Goal: Information Seeking & Learning: Learn about a topic

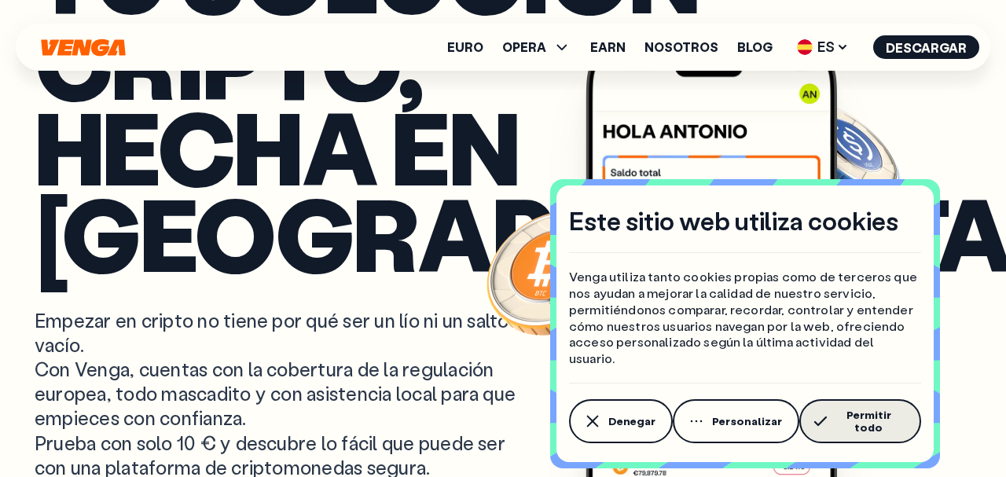
click at [845, 413] on button "Permitir todo" at bounding box center [860, 421] width 122 height 44
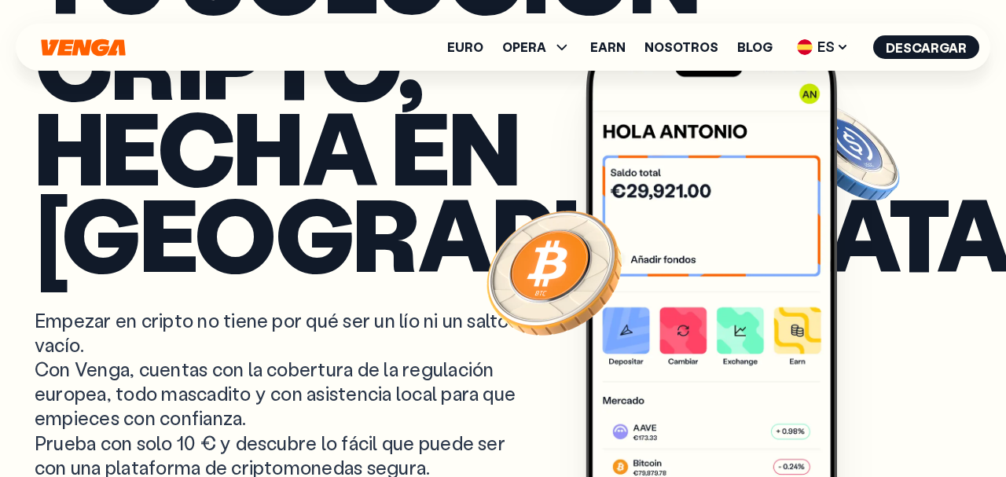
click at [89, 332] on p "Empezar en cripto no tiene por qué ser un lío ni un salto al vacío. Con Venga, …" at bounding box center [283, 393] width 497 height 171
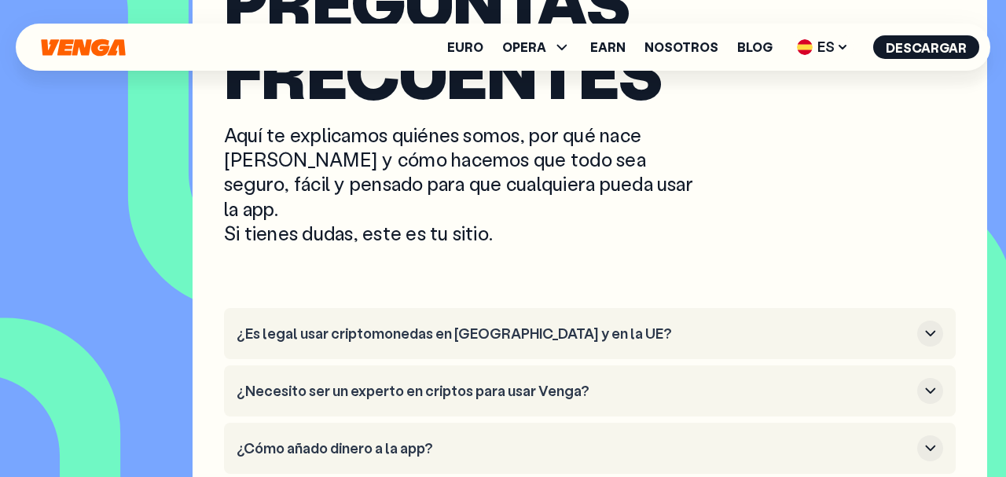
scroll to position [6027, 0]
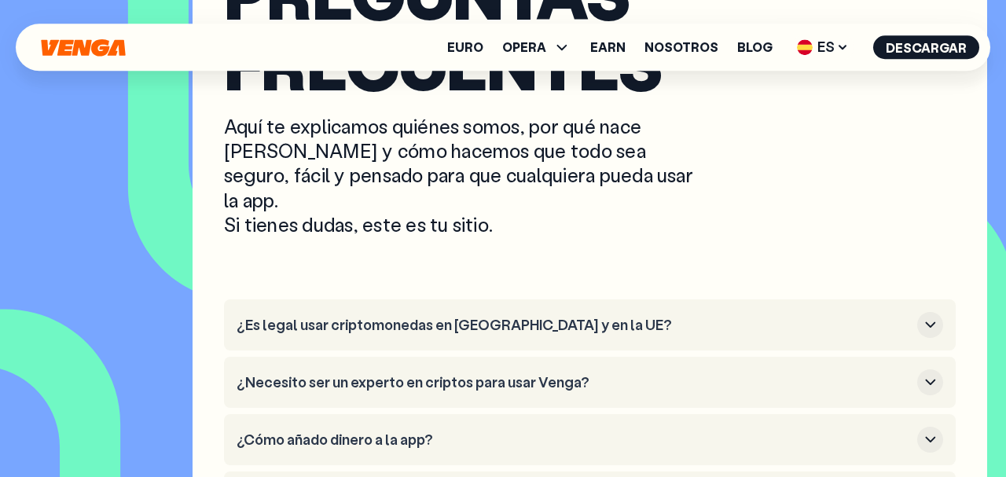
click at [827, 312] on button "¿Es legal usar criptomonedas en [GEOGRAPHIC_DATA] y en la UE?" at bounding box center [590, 325] width 706 height 26
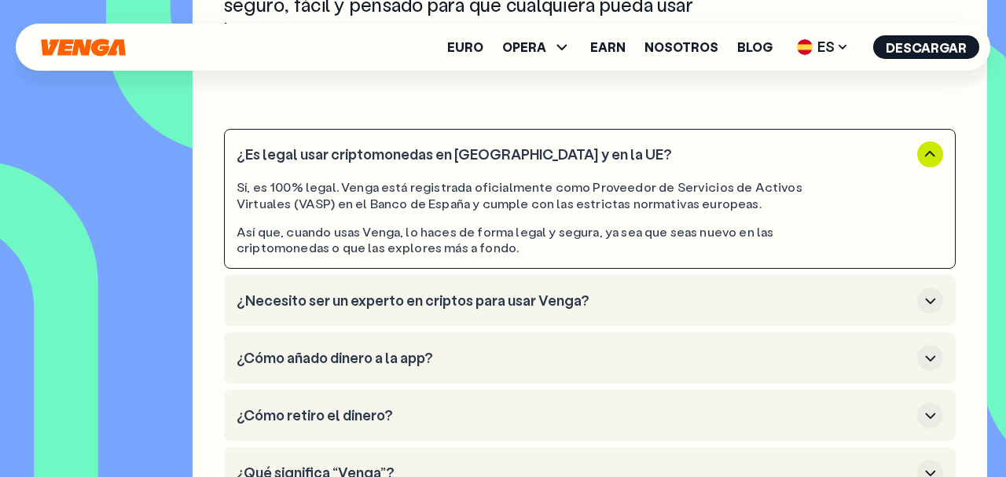
scroll to position [6206, 0]
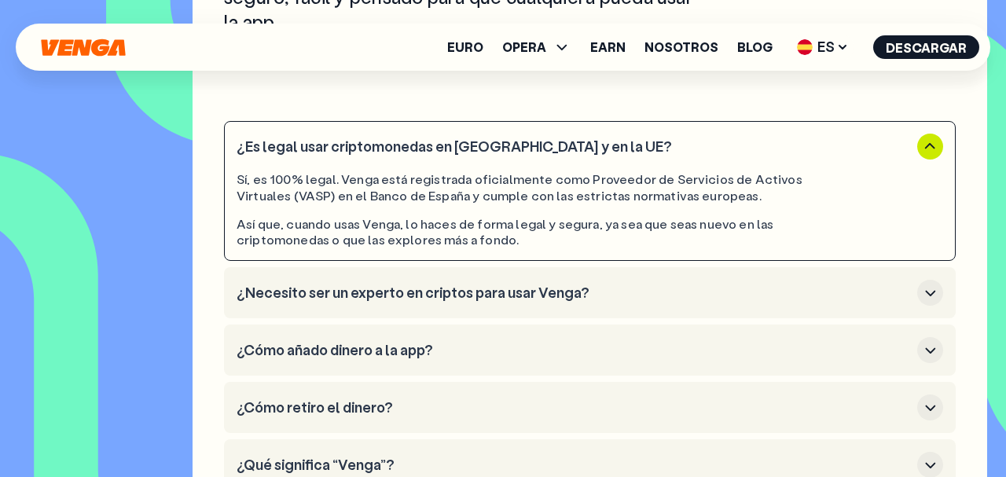
click at [732, 284] on h3 "¿Necesito ser un experto en criptos para usar Venga?" at bounding box center [574, 292] width 674 height 17
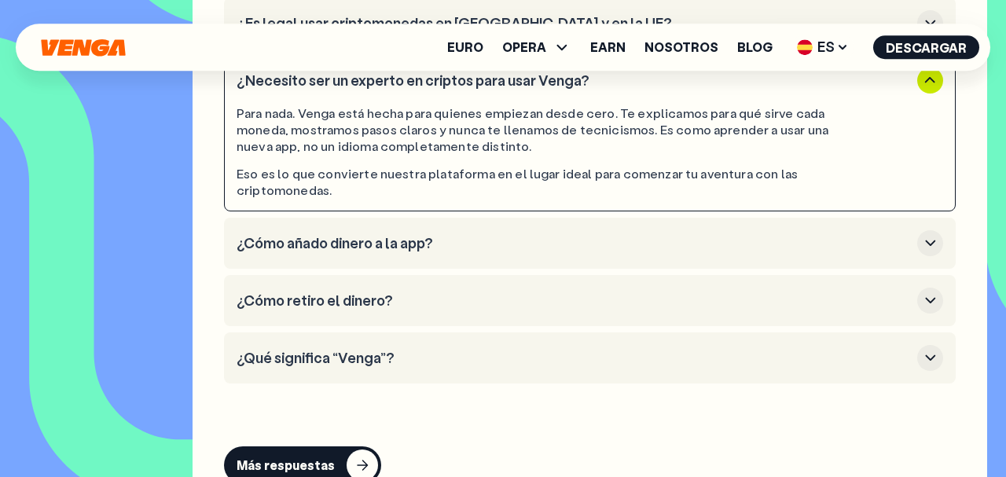
scroll to position [6338, 0]
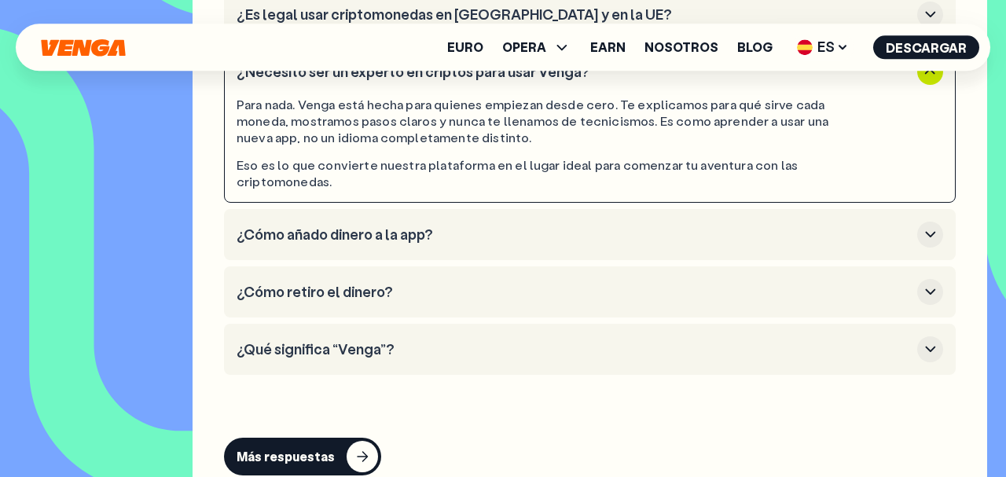
click at [801, 222] on button "¿Cómo añado dinero a la app?" at bounding box center [590, 235] width 706 height 26
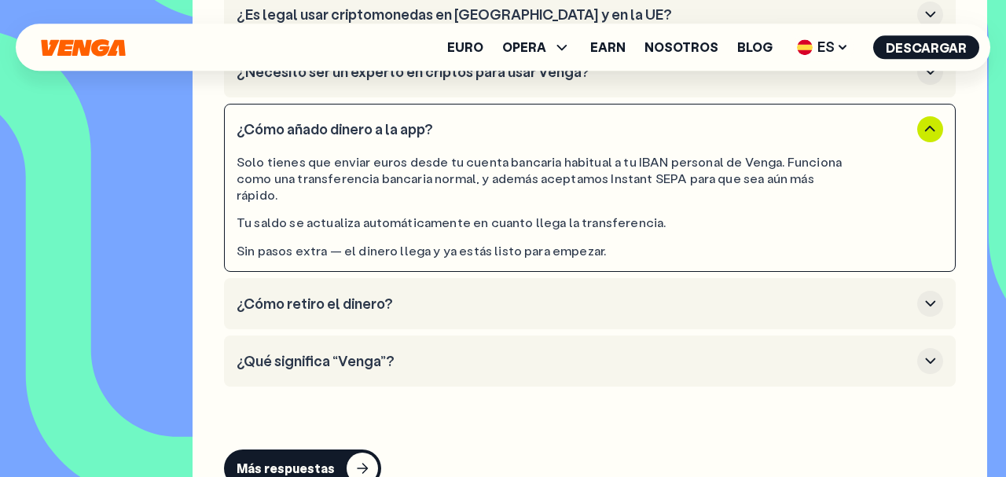
click at [809, 278] on li "¿Cómo retiro el dinero?" at bounding box center [590, 303] width 732 height 51
click at [834, 295] on h3 "¿Cómo retiro el dinero?" at bounding box center [574, 303] width 674 height 17
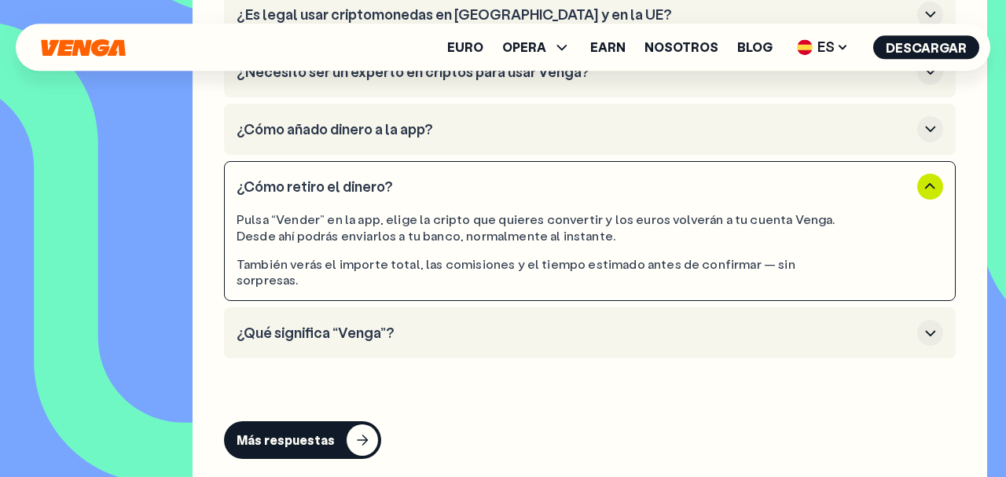
click at [744, 325] on h3 "¿Qué significa “Venga”?" at bounding box center [574, 333] width 674 height 17
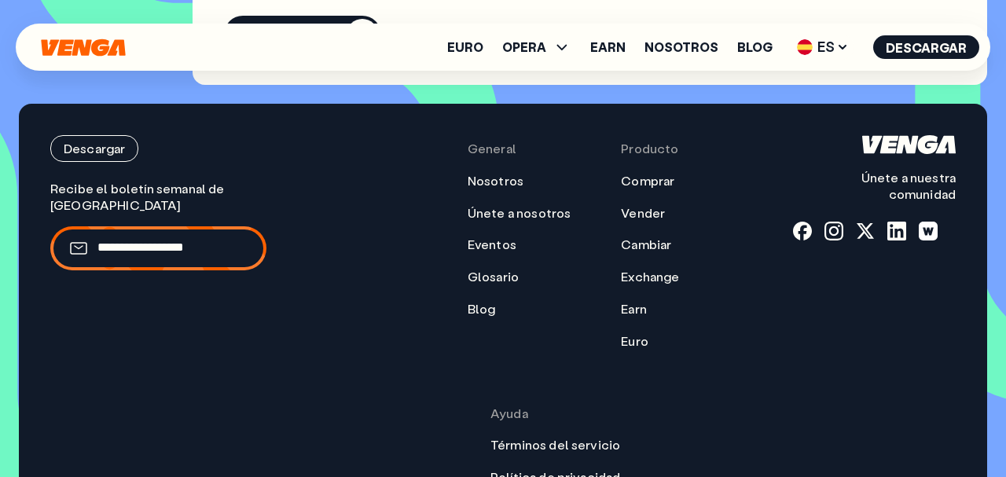
scroll to position [6821, 0]
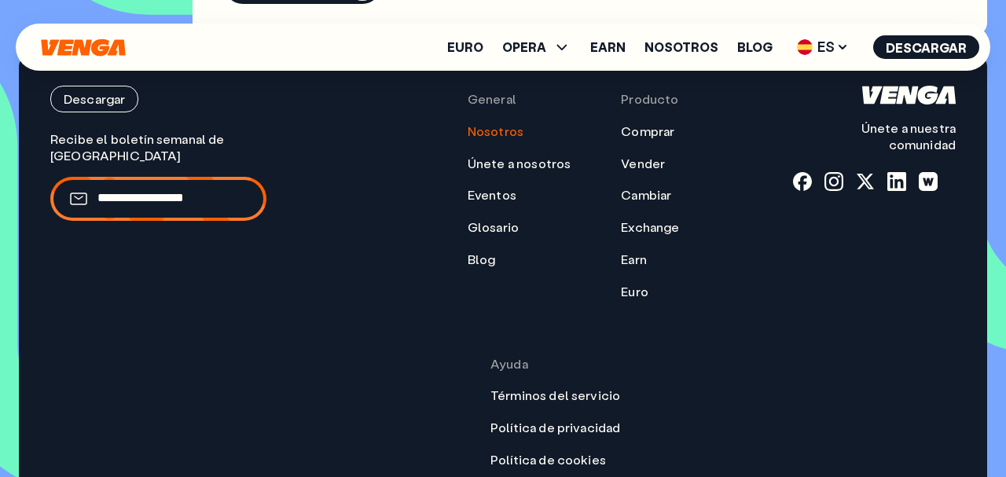
click at [468, 123] on link "Nosotros" at bounding box center [496, 131] width 56 height 17
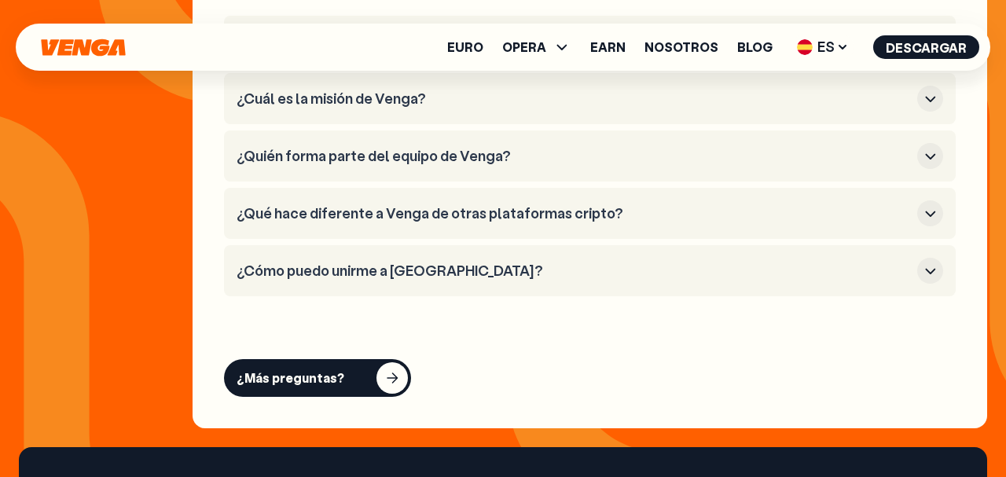
scroll to position [6492, 0]
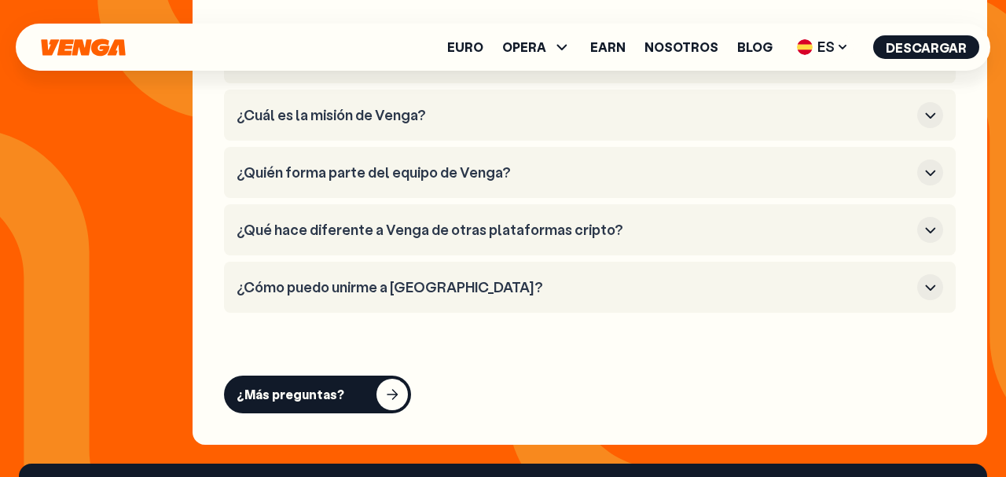
click at [699, 222] on h3 "¿Qué hace diferente a Venga de otras plataformas cripto?" at bounding box center [574, 230] width 674 height 17
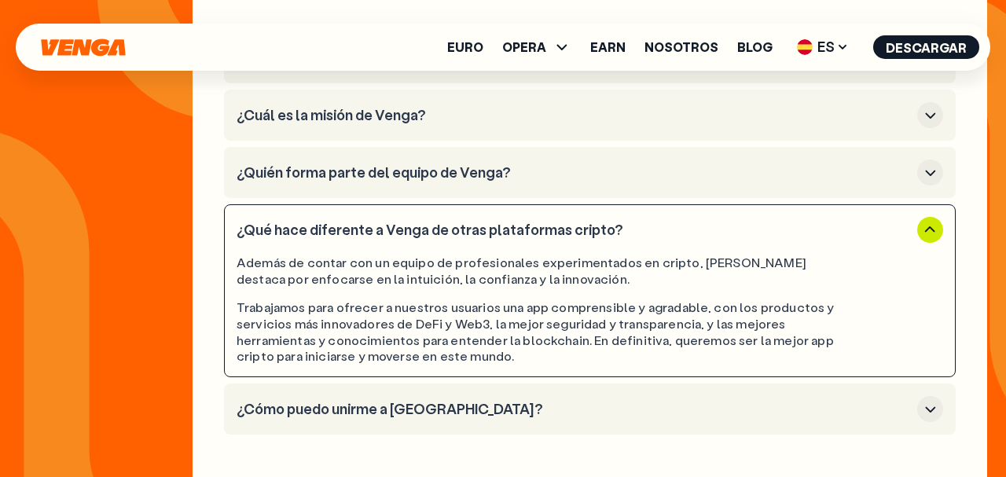
click at [930, 400] on icon "button" at bounding box center [930, 409] width 19 height 19
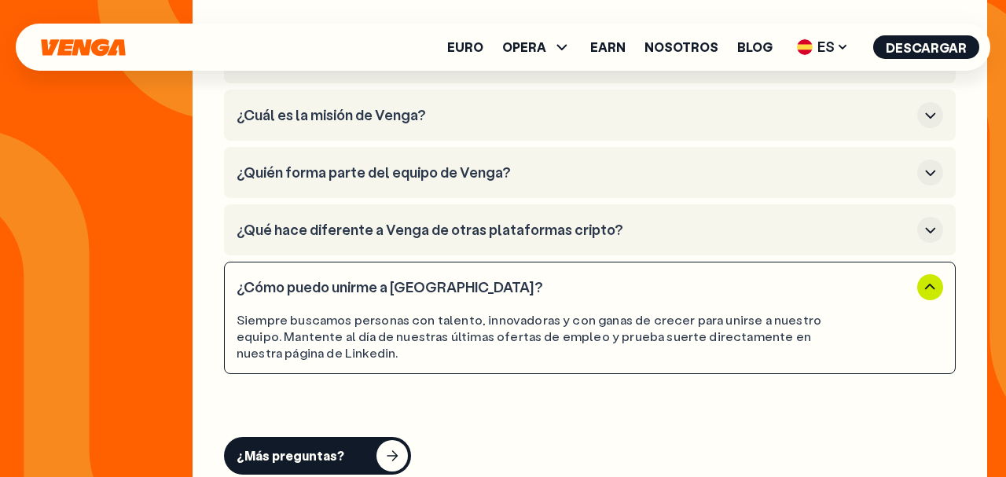
scroll to position [6264, 0]
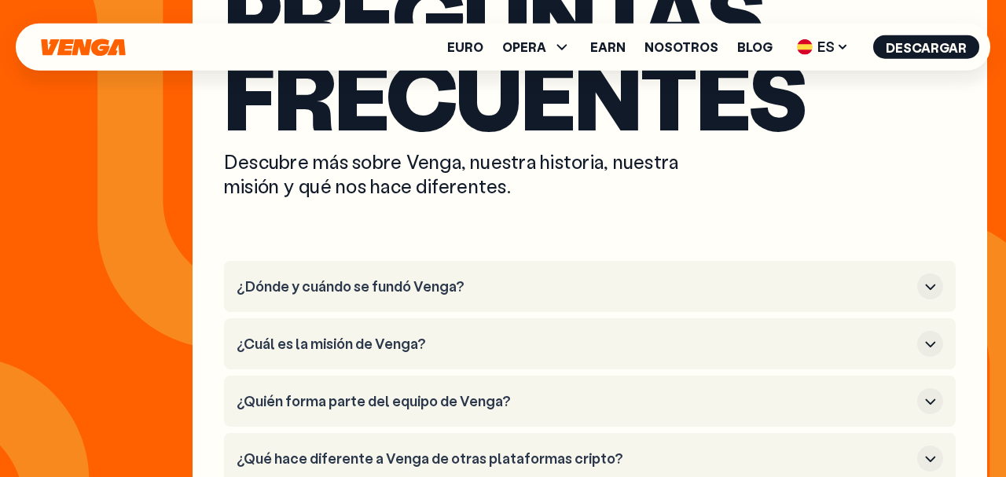
click at [749, 388] on button "¿Quién forma parte del equipo de Venga?" at bounding box center [590, 401] width 706 height 26
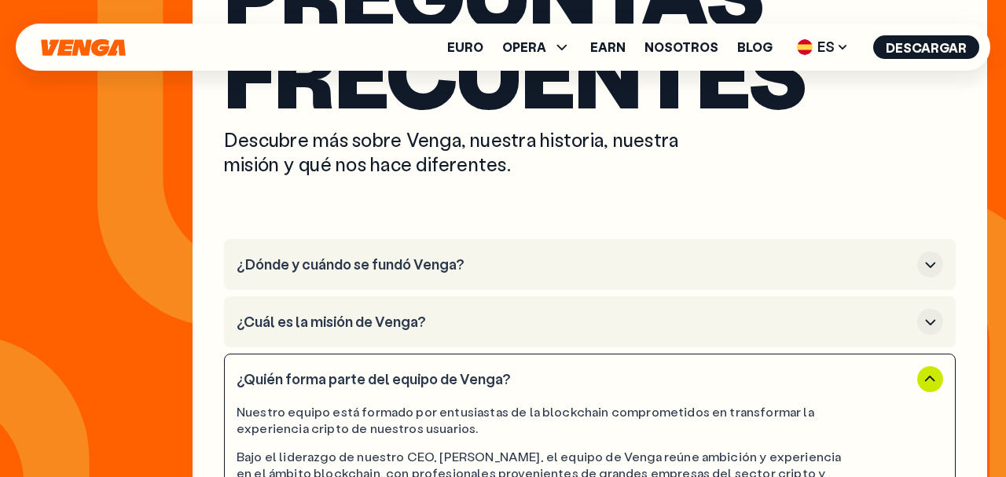
scroll to position [6269, 0]
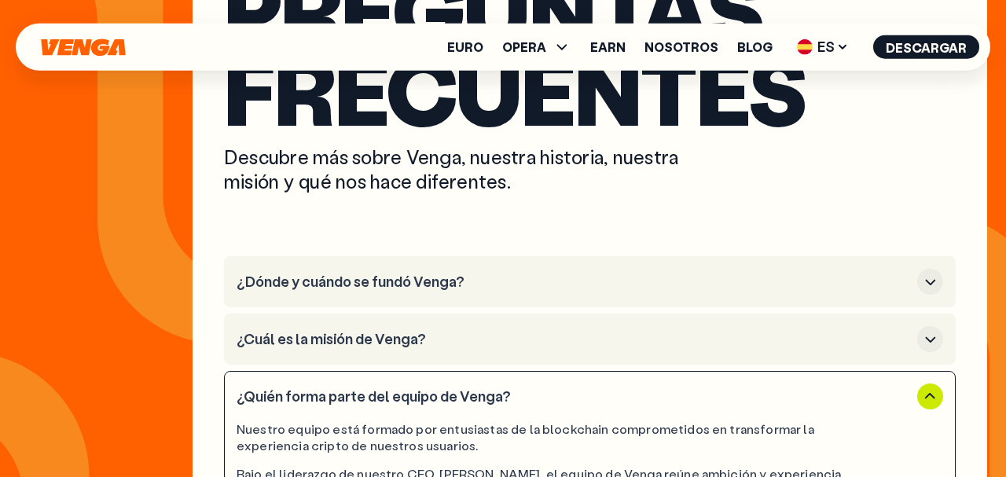
click at [772, 273] on h3 "¿Dónde y cuándo se fundó Venga?" at bounding box center [574, 281] width 674 height 17
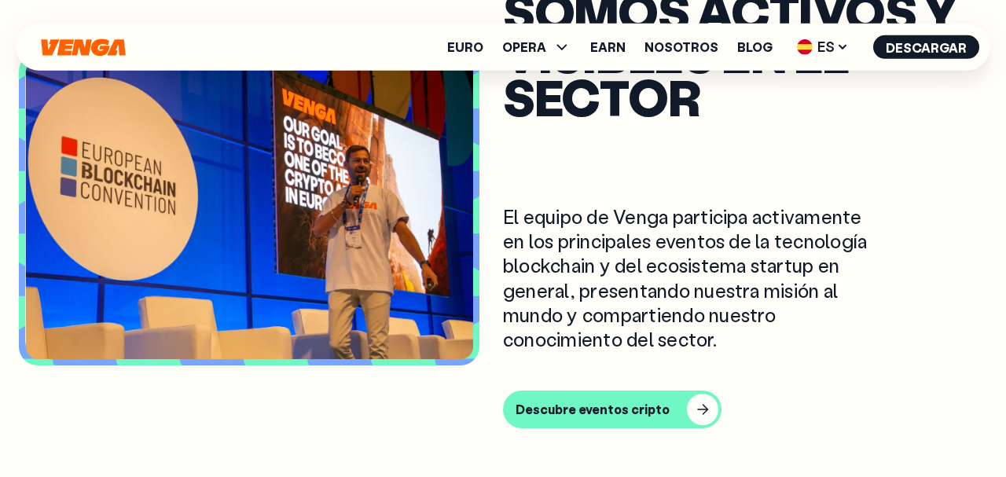
scroll to position [4934, 0]
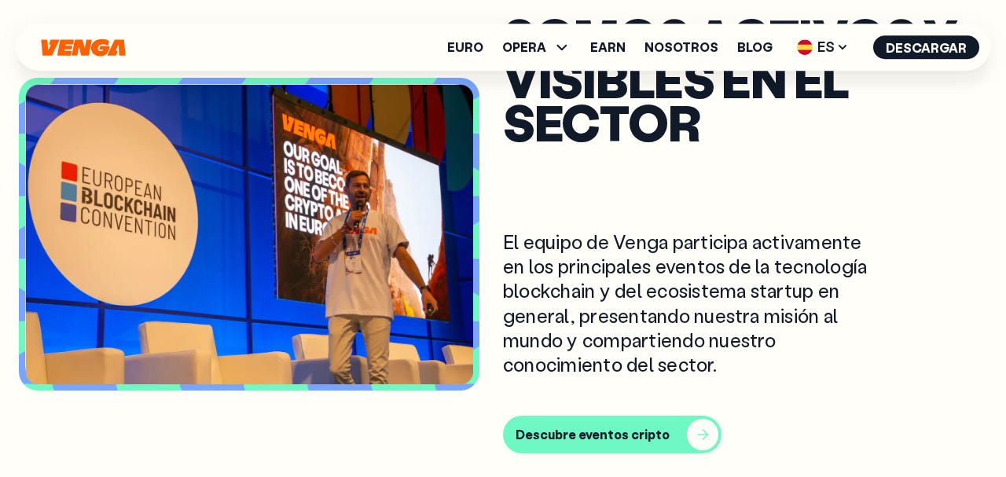
click at [703, 419] on div "button" at bounding box center [702, 434] width 31 height 31
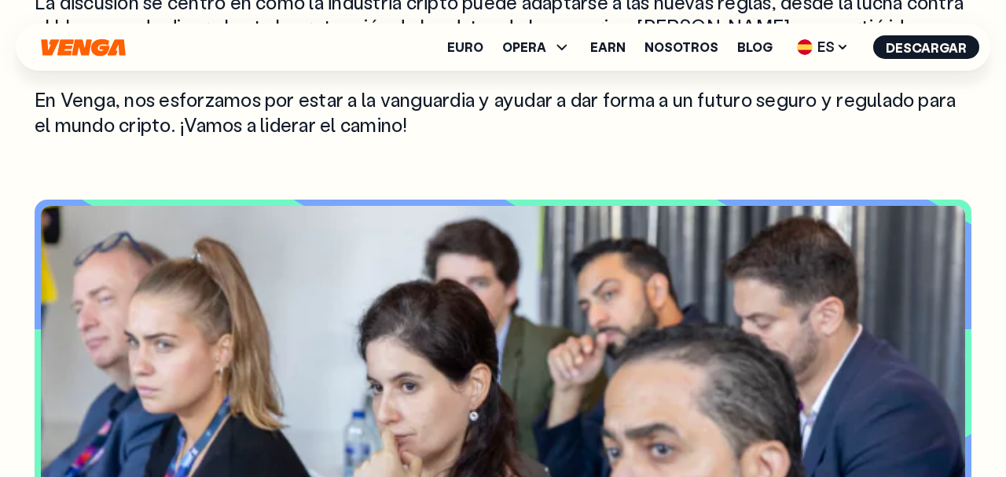
scroll to position [1980, 0]
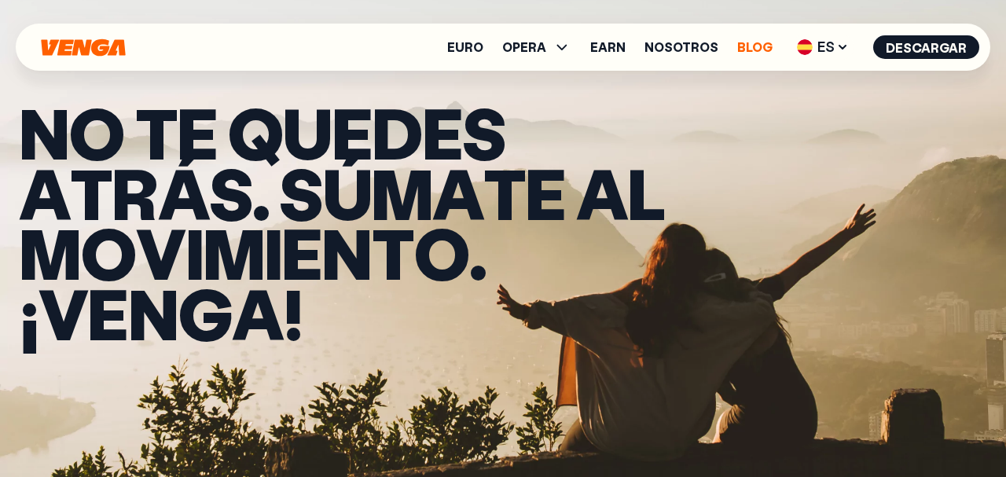
click at [754, 46] on link "Blog" at bounding box center [754, 47] width 35 height 13
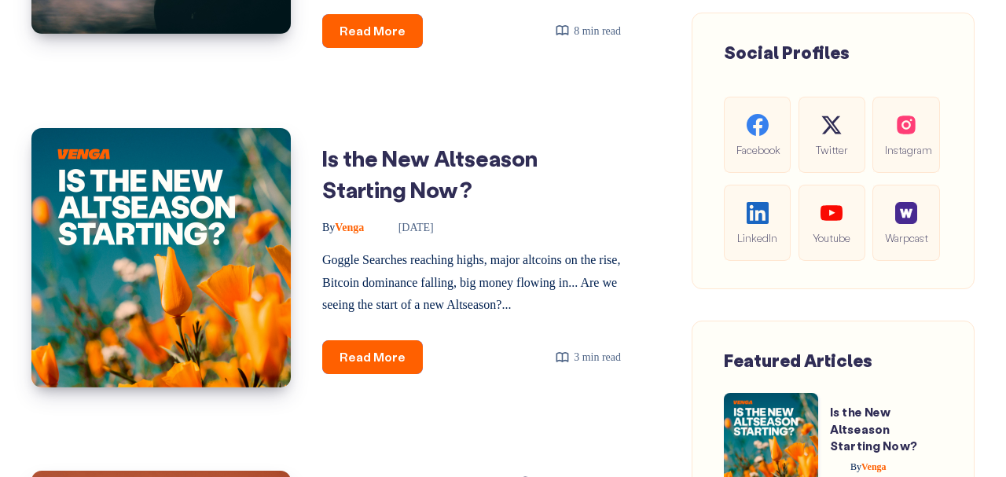
scroll to position [981, 0]
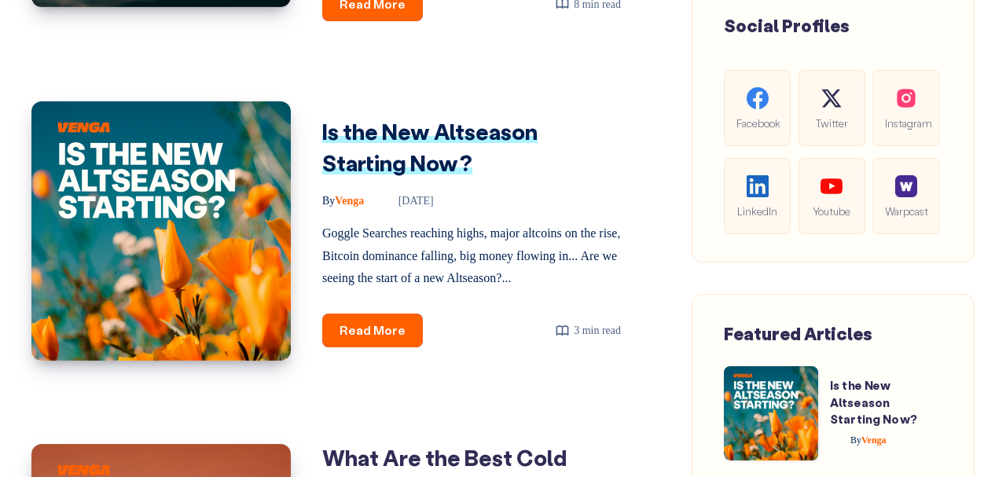
click at [485, 178] on link "Is the New Altseason Starting Now?" at bounding box center [429, 147] width 215 height 61
